Goal: Task Accomplishment & Management: Manage account settings

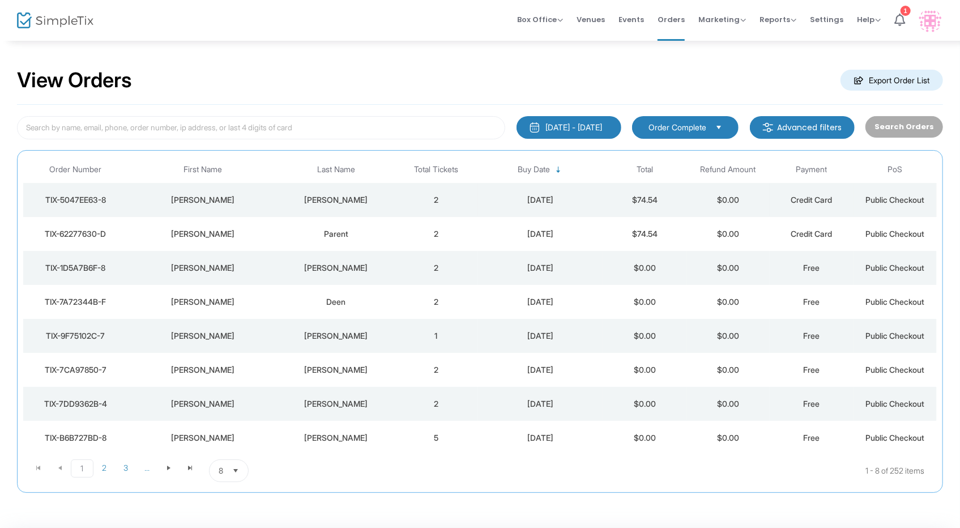
click at [223, 199] on div "[PERSON_NAME]" at bounding box center [202, 199] width 144 height 11
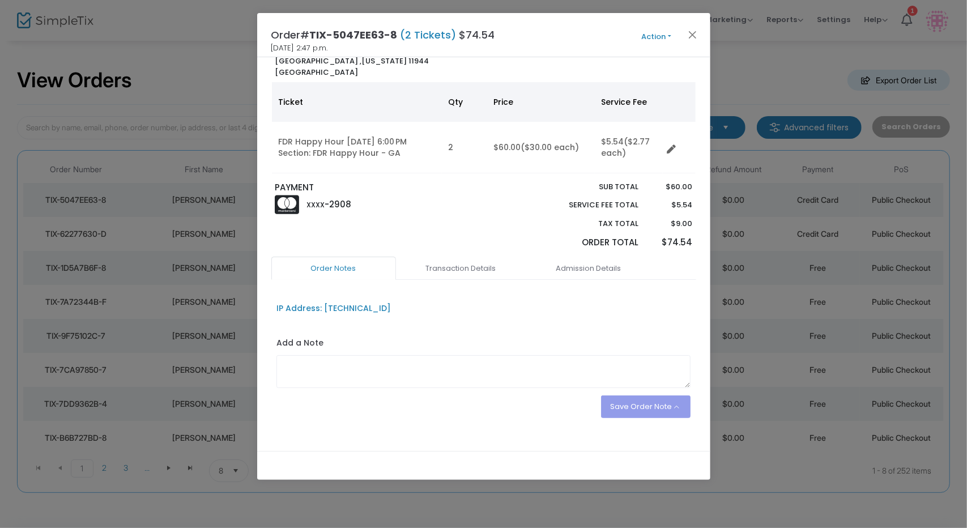
scroll to position [57, 0]
click at [470, 271] on link "Transaction Details" at bounding box center [461, 268] width 125 height 24
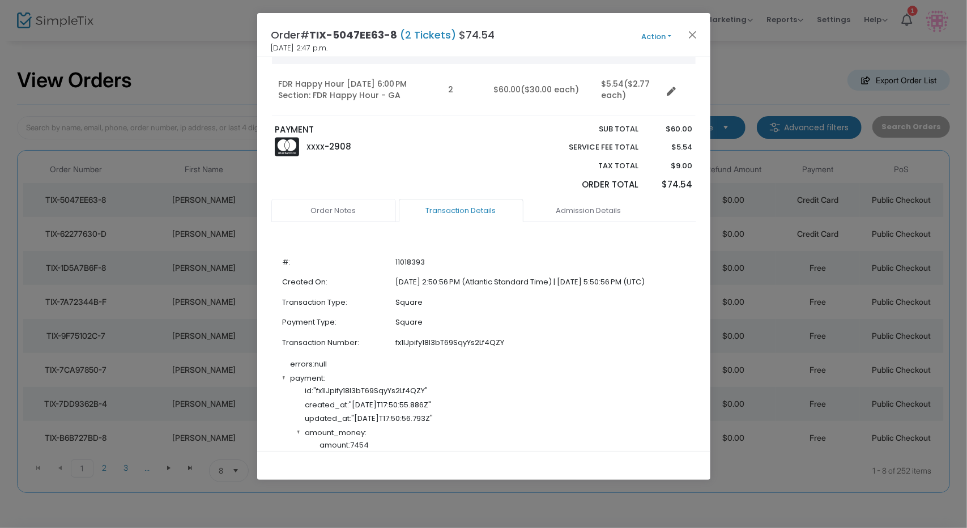
click at [340, 212] on link "Order Notes" at bounding box center [333, 211] width 125 height 24
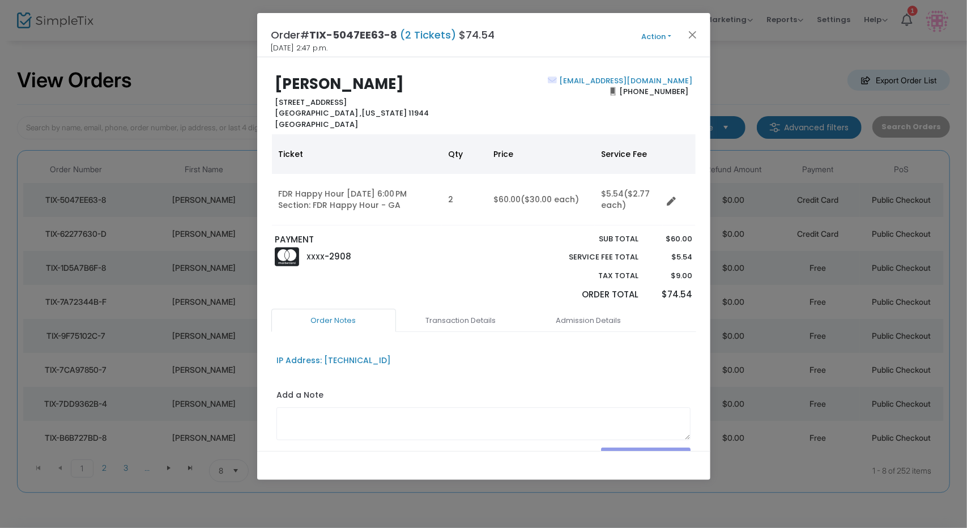
scroll to position [0, 0]
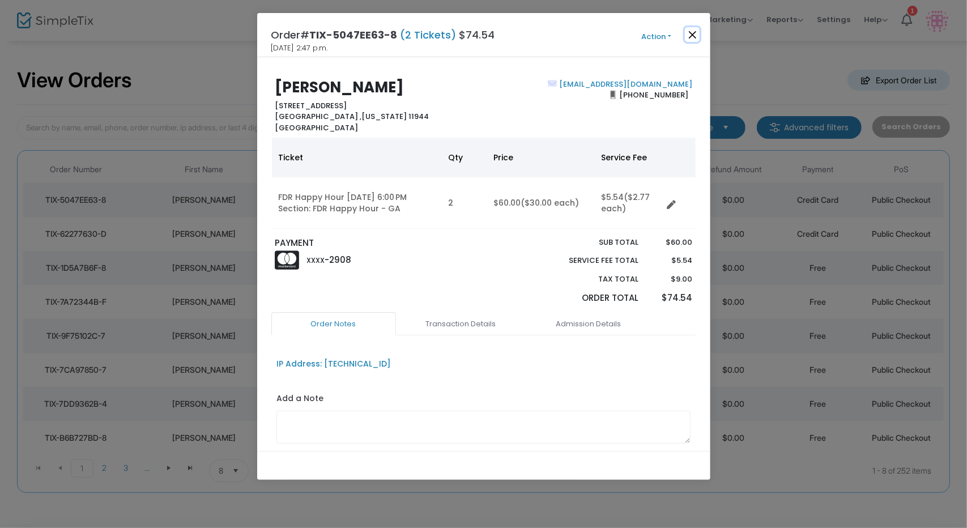
click at [697, 36] on button "Close" at bounding box center [692, 34] width 15 height 15
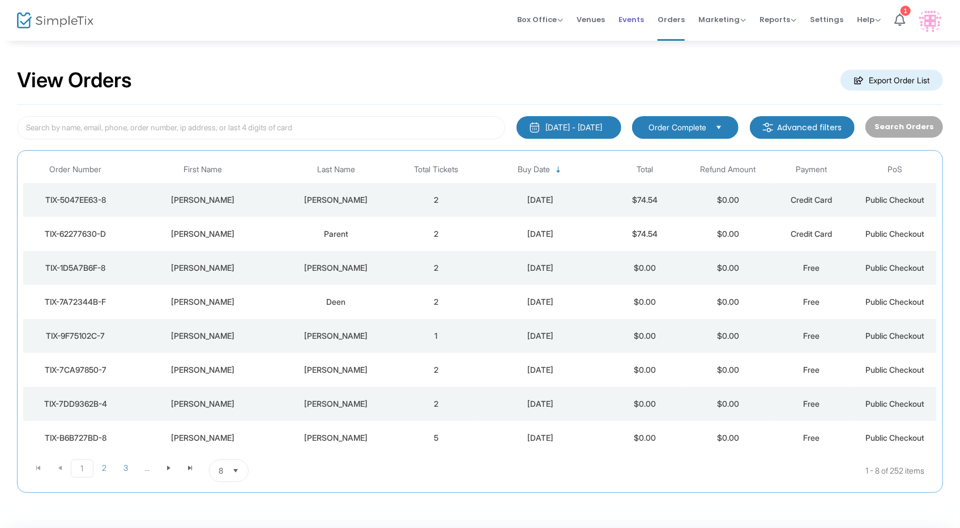
click at [638, 21] on span "Events" at bounding box center [631, 19] width 25 height 29
